Goal: Find specific page/section: Find specific page/section

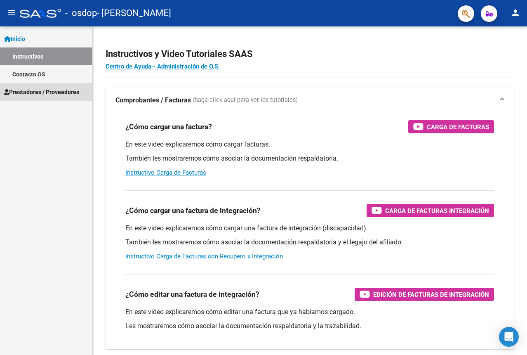
click at [34, 93] on span "Prestadores / Proveedores" at bounding box center [41, 91] width 75 height 9
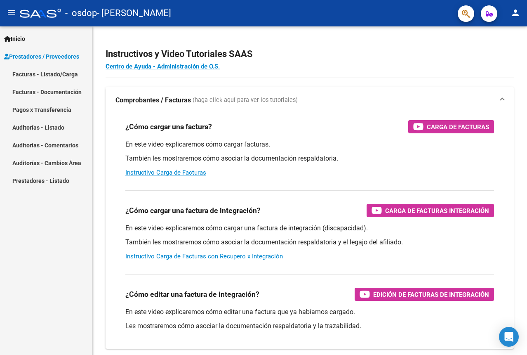
click at [50, 73] on link "Facturas - Listado/Carga" at bounding box center [46, 74] width 92 height 18
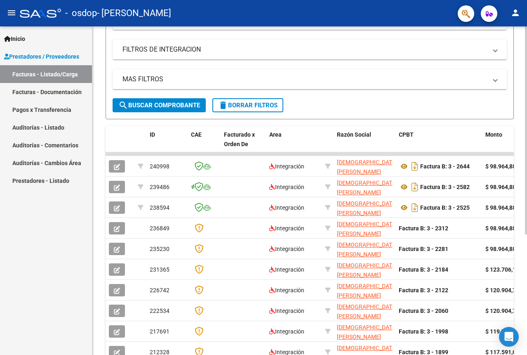
scroll to position [127, 0]
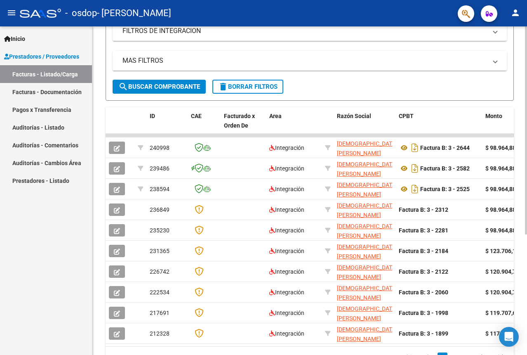
click at [527, 161] on html "menu - osdop - [PERSON_NAME] SOLEDAD person Inicio Instructivos Contacto OS Pre…" at bounding box center [263, 177] width 527 height 355
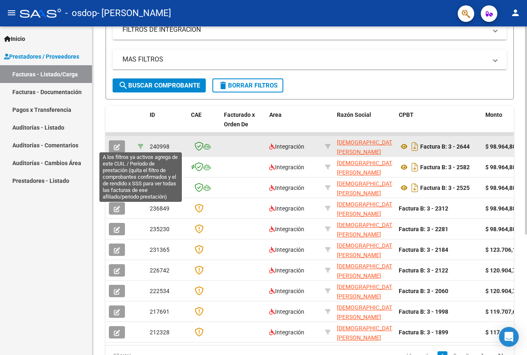
click at [140, 144] on icon at bounding box center [141, 147] width 6 height 6
type input "202508"
type input "20559816656"
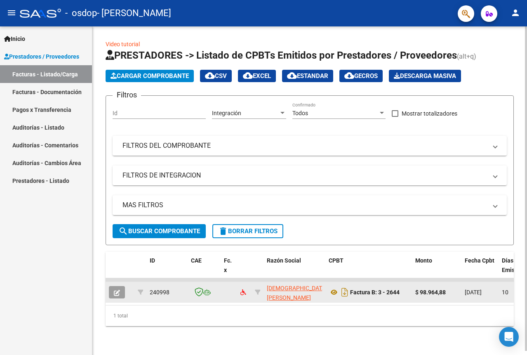
scroll to position [4, 0]
click at [521, 150] on div "Video tutorial PRESTADORES -> Listado de CPBTs Emitidos por Prestadores / Prove…" at bounding box center [310, 189] width 437 height 326
click at [527, 158] on html "menu - osdop - [PERSON_NAME] SOLEDAD person Inicio Instructivos Contacto OS Pre…" at bounding box center [263, 177] width 527 height 355
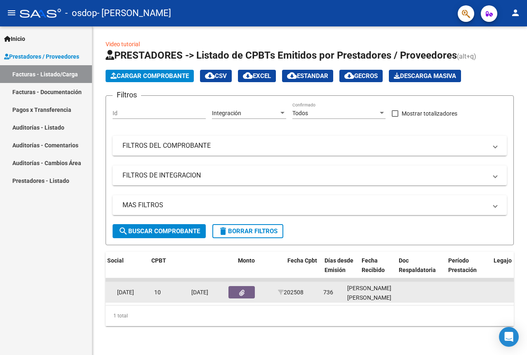
scroll to position [0, 0]
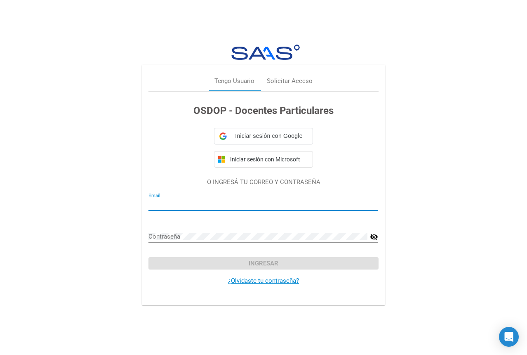
type input "[EMAIL_ADDRESS][DOMAIN_NAME]"
